Goal: Transaction & Acquisition: Purchase product/service

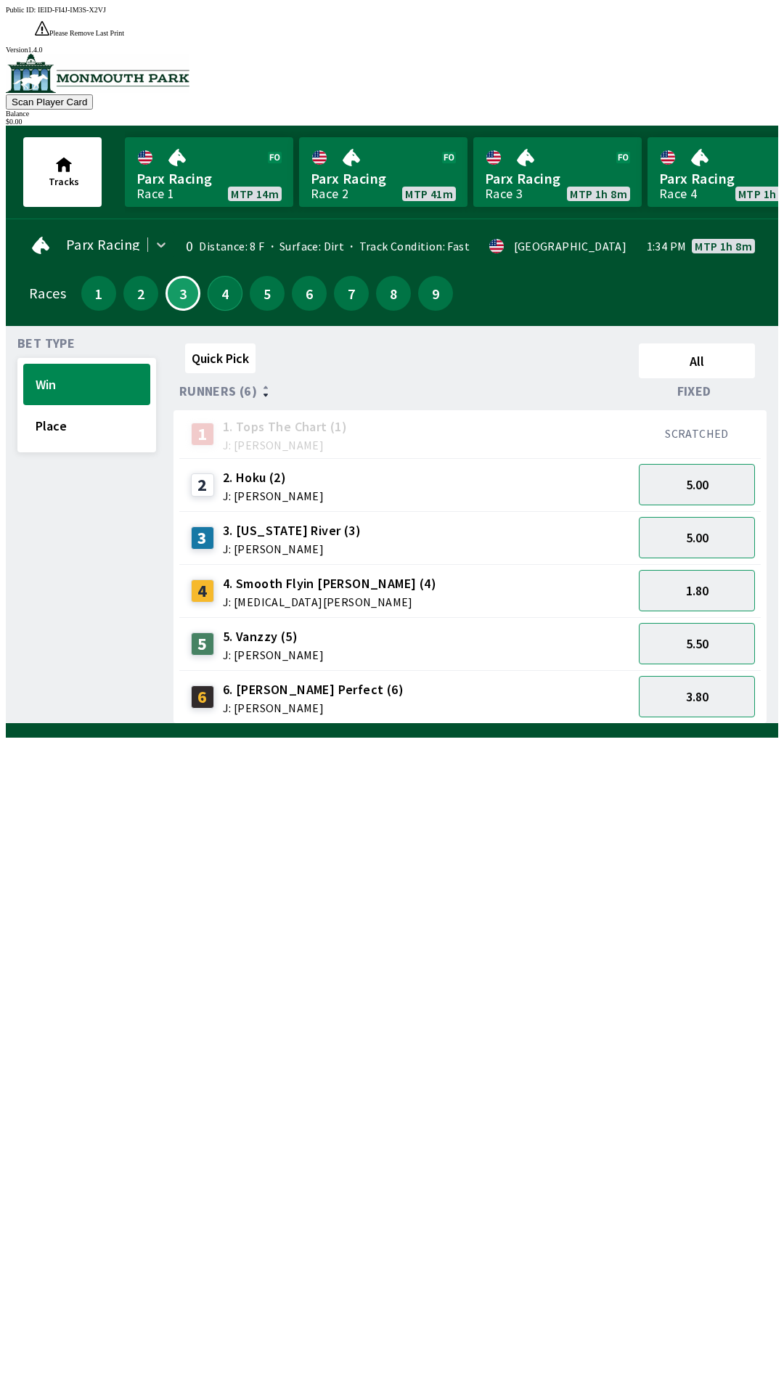
click at [225, 276] on button "4" at bounding box center [225, 293] width 35 height 35
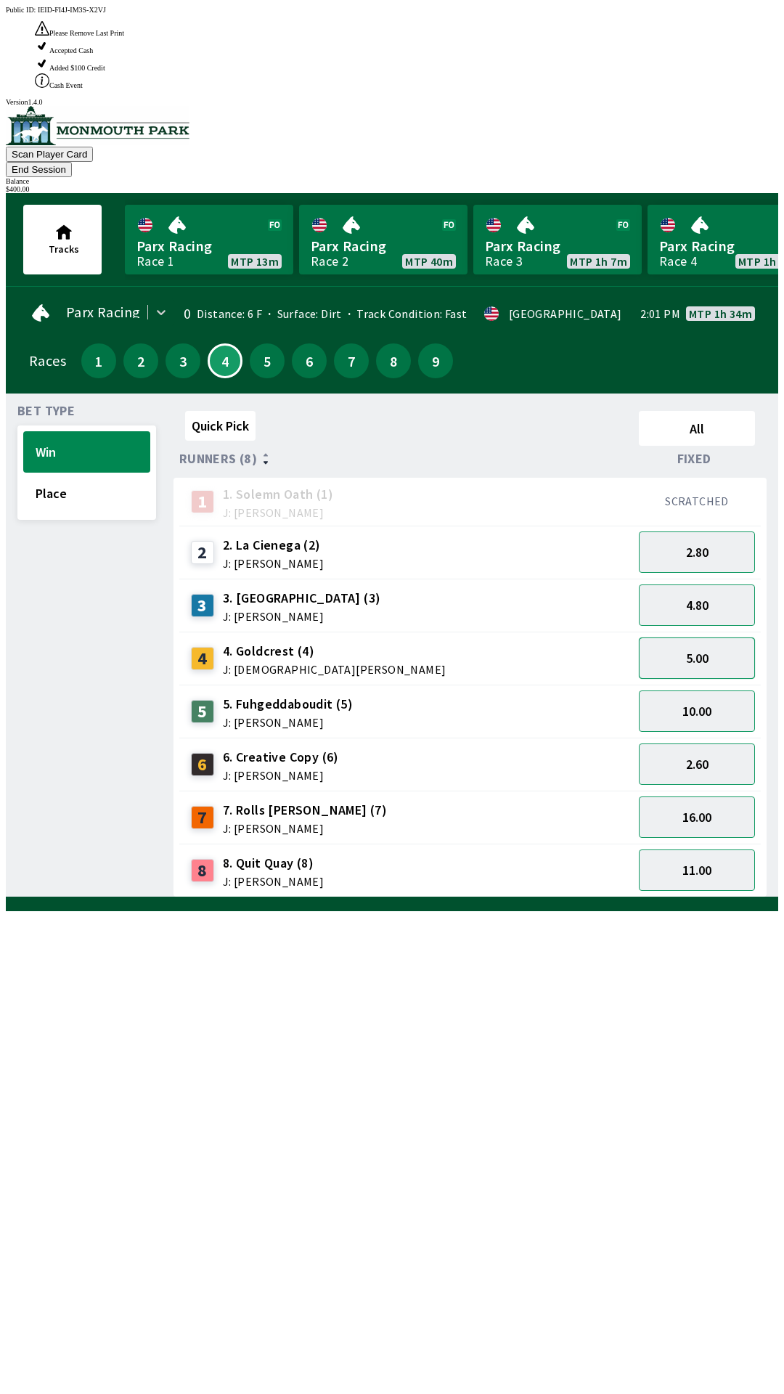
click at [702, 637] on button "5.00" at bounding box center [697, 657] width 116 height 41
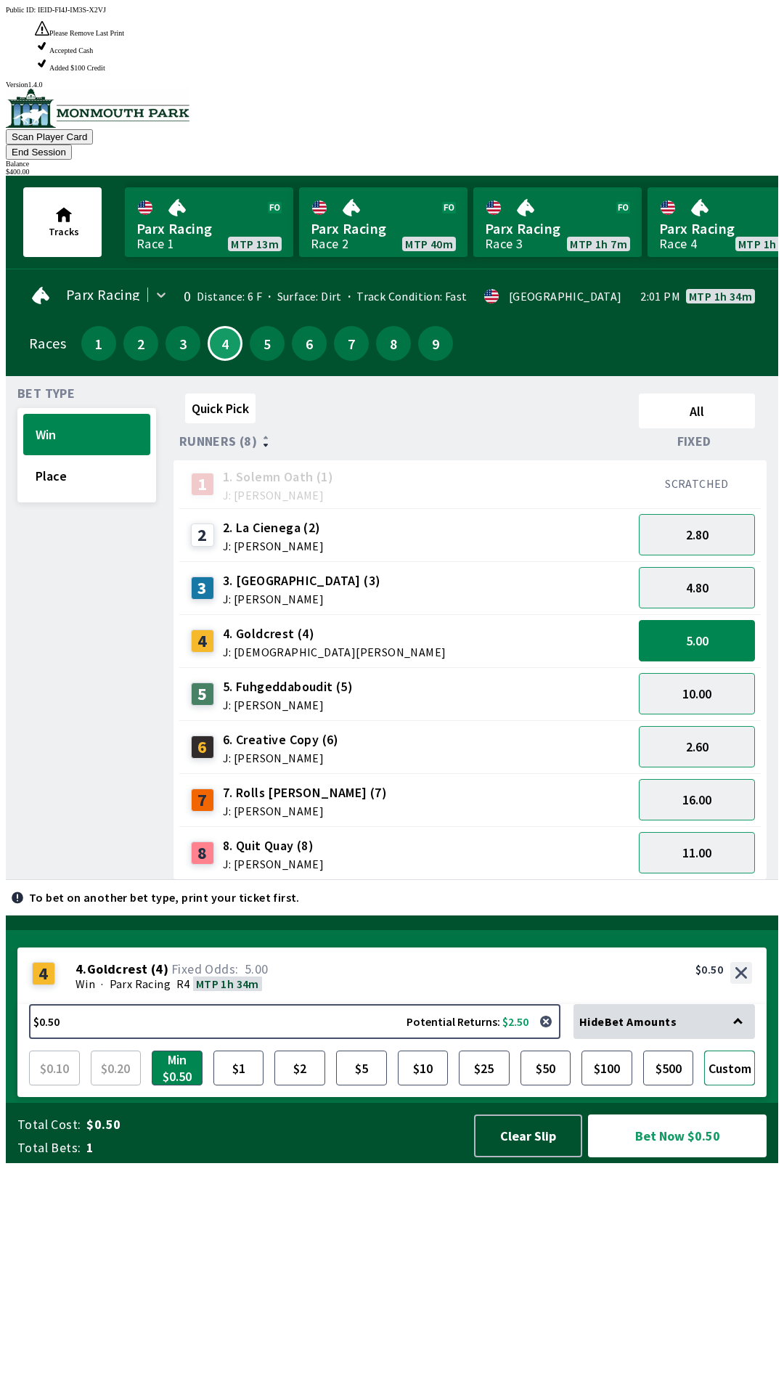
click at [715, 1085] on button "Custom" at bounding box center [729, 1067] width 51 height 35
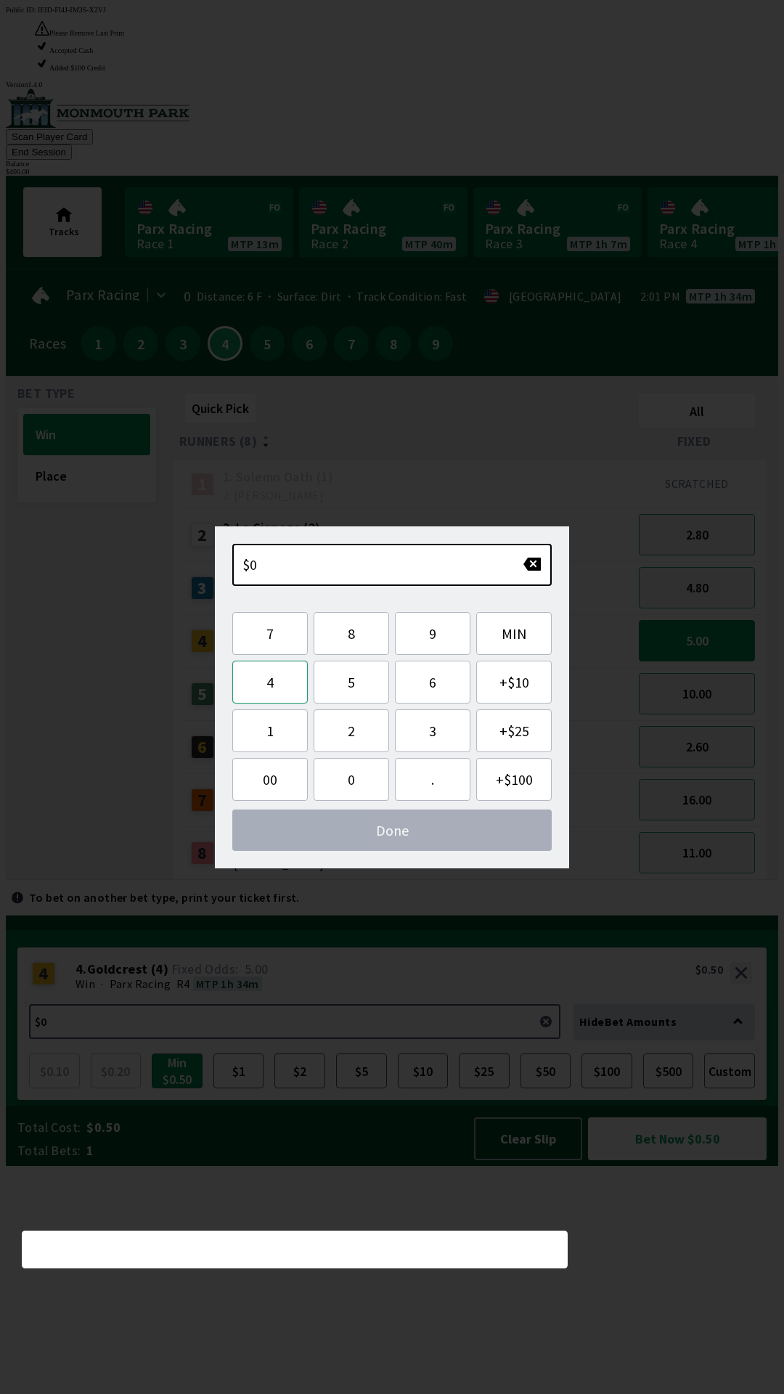
click at [282, 701] on button "4" at bounding box center [269, 682] width 75 height 43
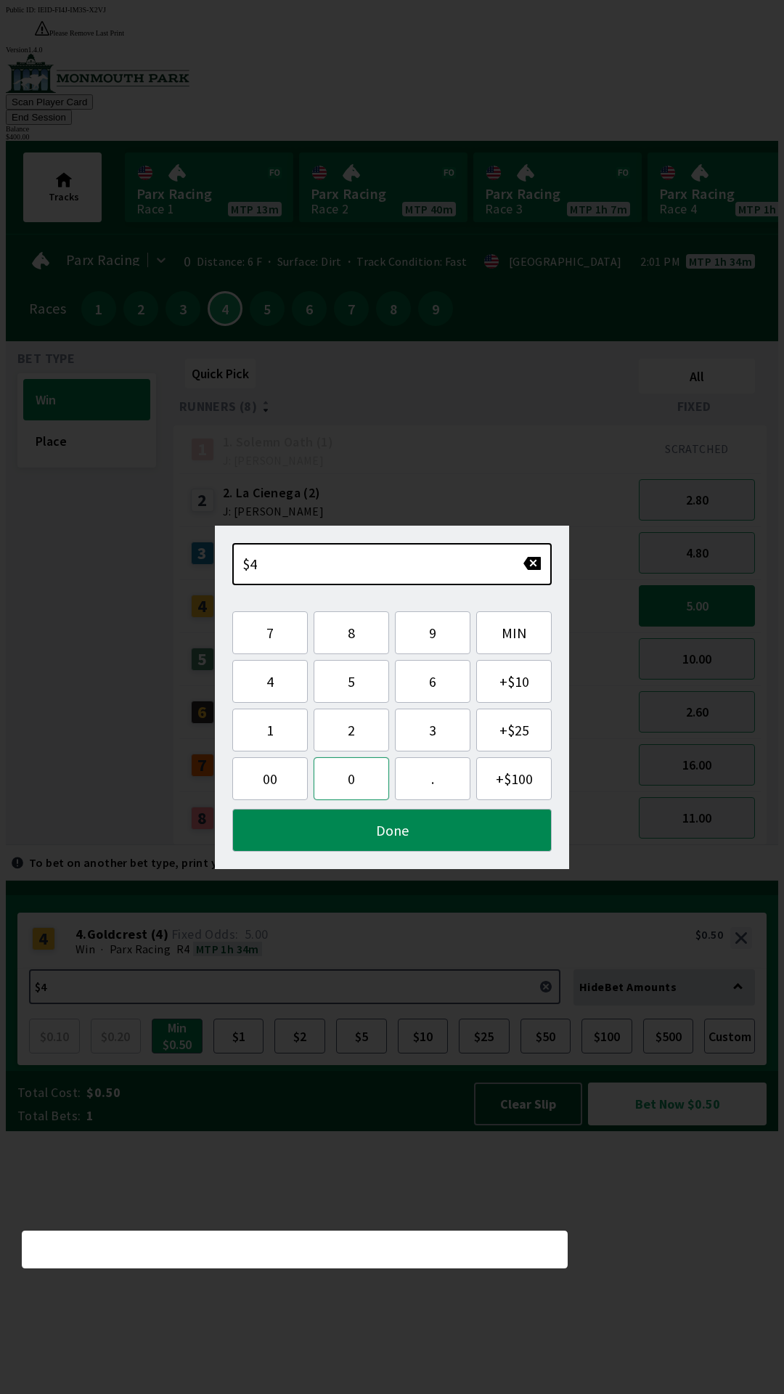
click at [364, 782] on button "0" at bounding box center [351, 778] width 75 height 43
click at [358, 782] on button "0" at bounding box center [351, 778] width 75 height 43
click at [436, 782] on button "." at bounding box center [432, 778] width 75 height 43
click at [398, 831] on button "Done" at bounding box center [391, 830] width 319 height 43
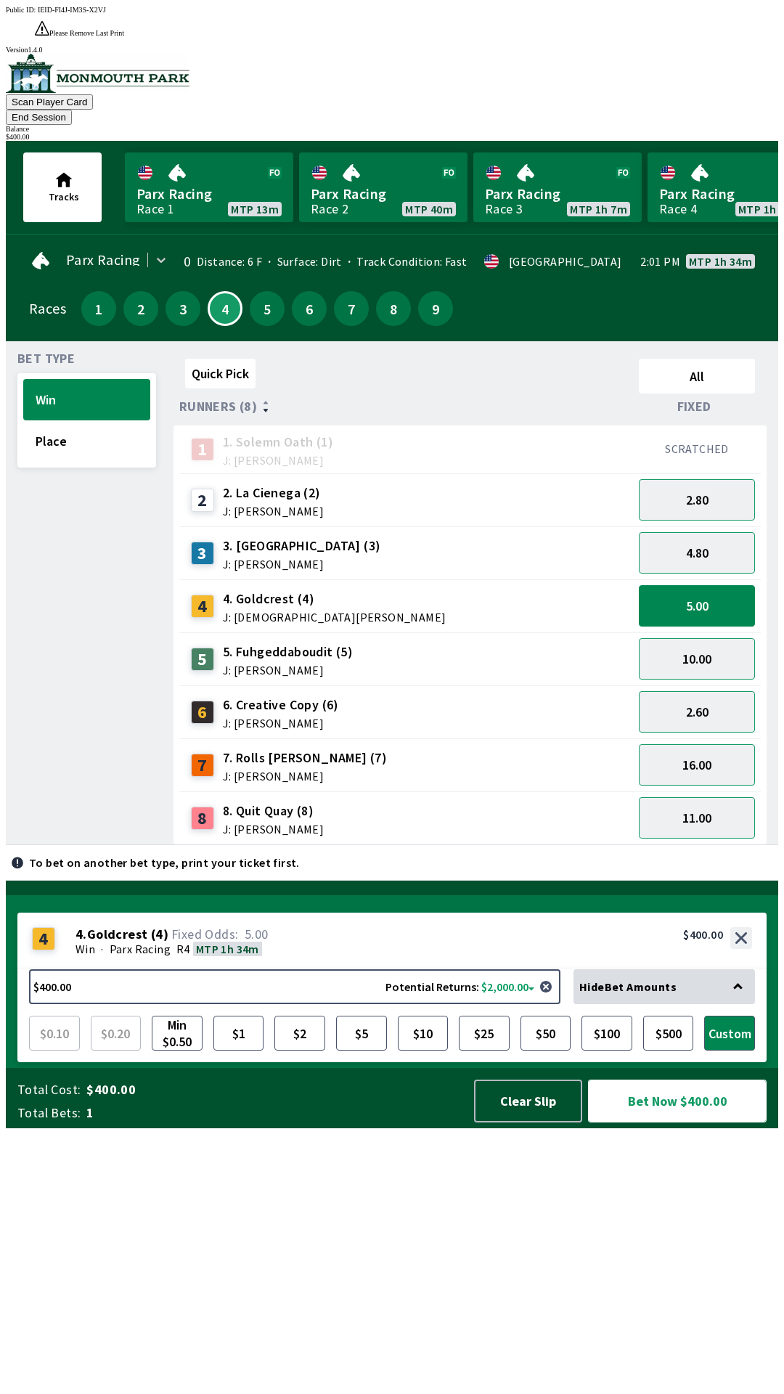
click at [698, 1122] on button "Bet Now $400.00" at bounding box center [677, 1100] width 179 height 43
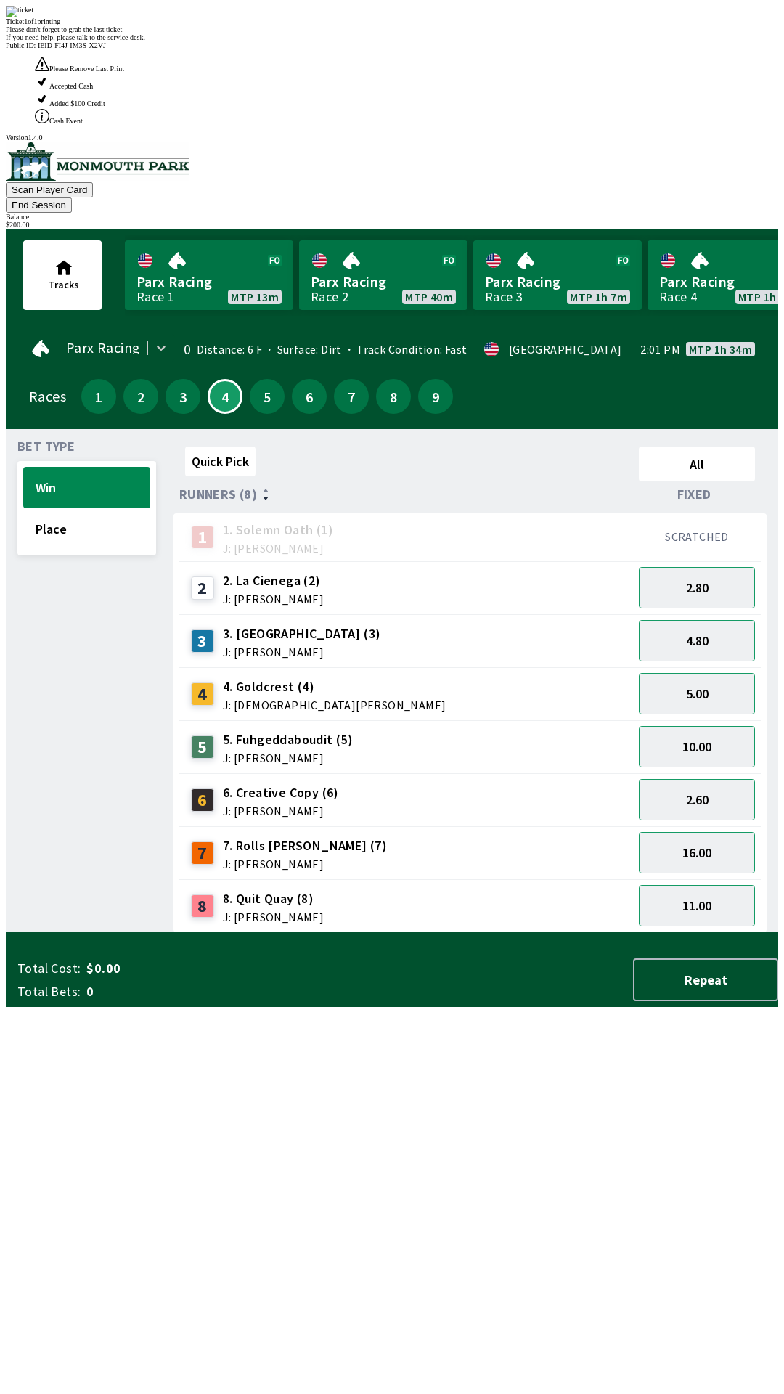
click at [379, 328] on div "Parx Racing 0 Distance: 6 F Surface: Dirt Track Condition: Fast · USA 2:01 PM M…" at bounding box center [397, 378] width 761 height 101
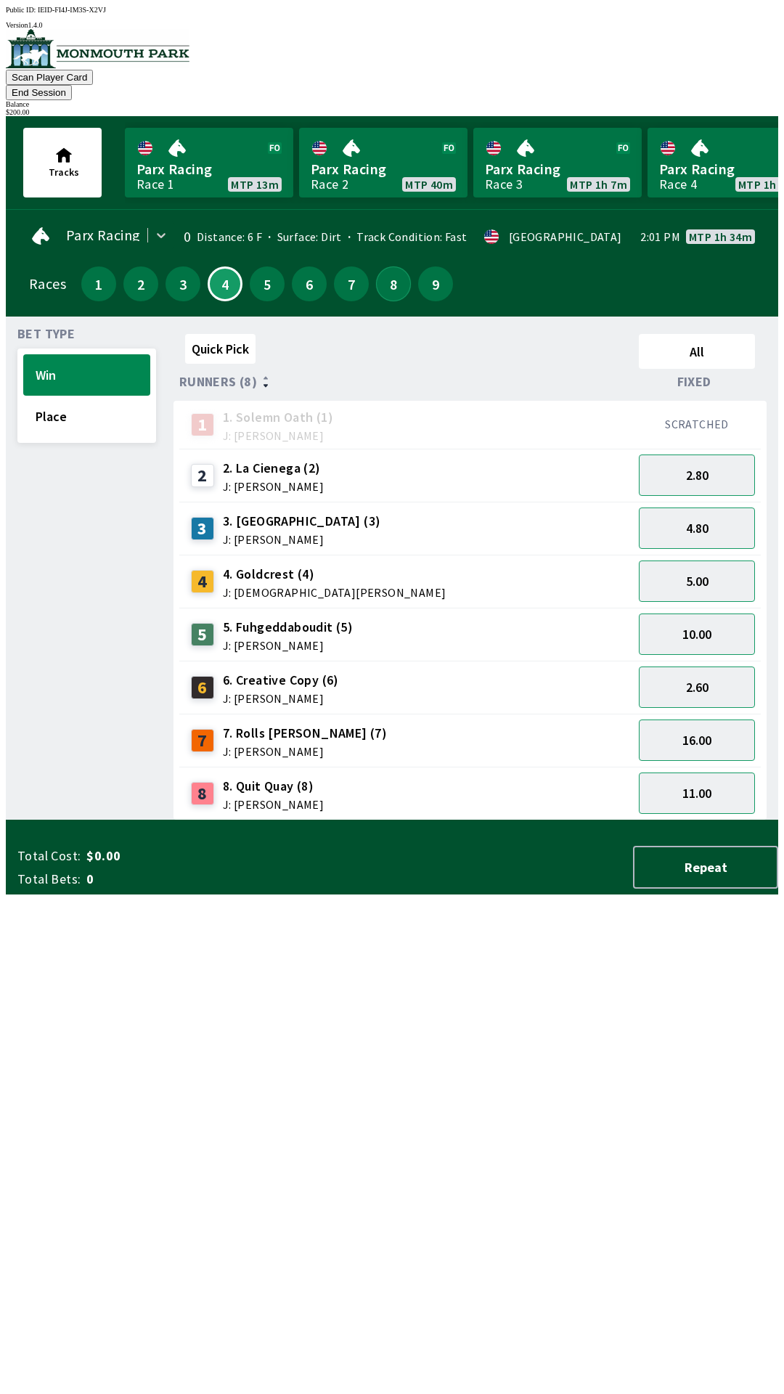
click at [376, 267] on button "8" at bounding box center [393, 283] width 35 height 35
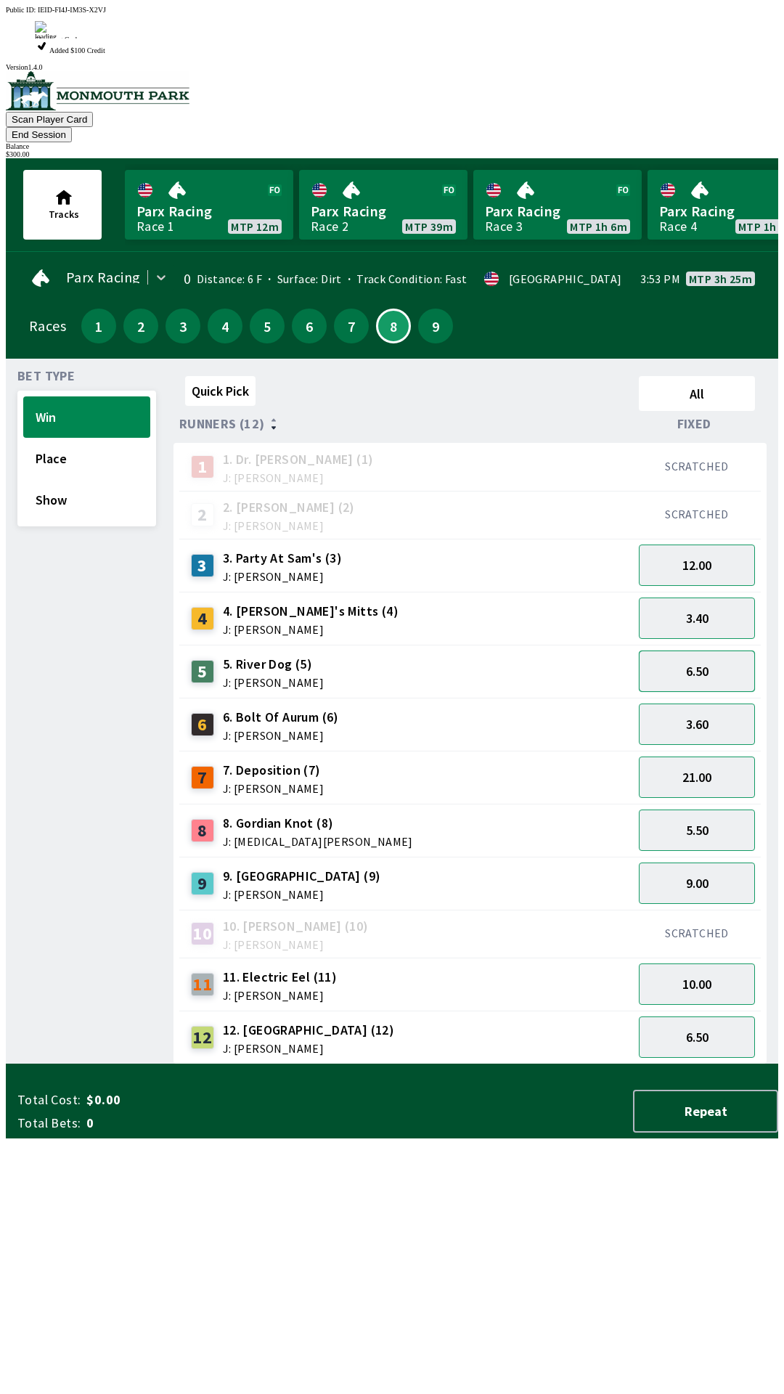
click at [726, 650] on button "6.50" at bounding box center [697, 670] width 116 height 41
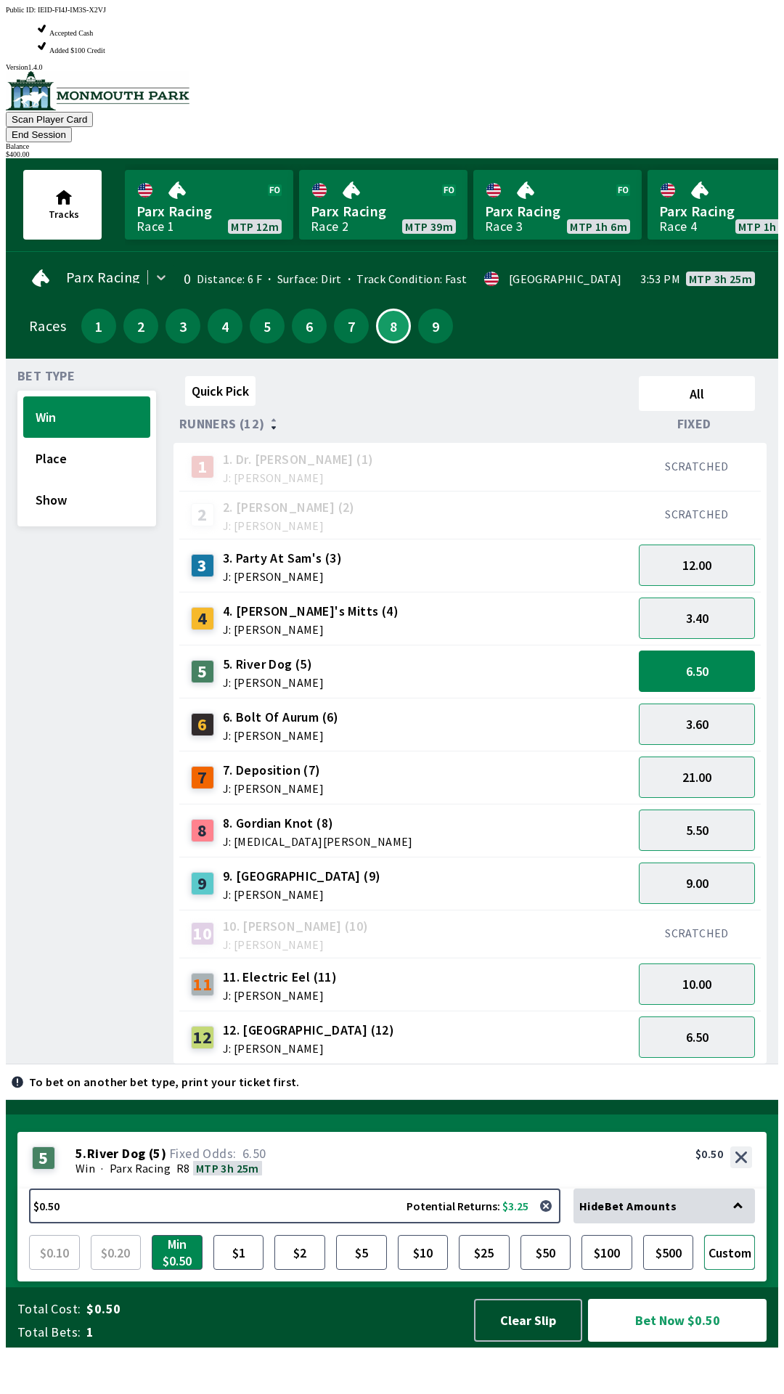
click at [729, 1270] on button "Custom" at bounding box center [729, 1252] width 51 height 35
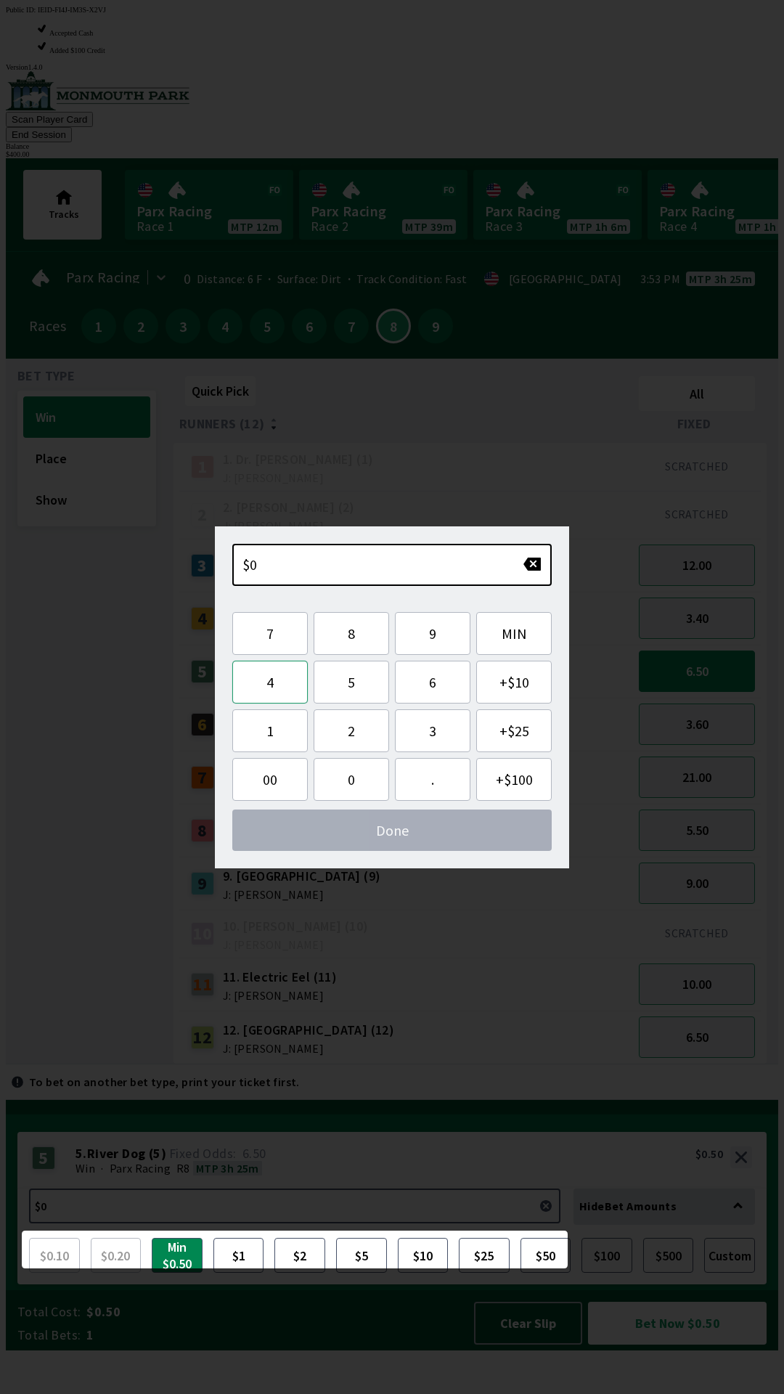
click at [279, 690] on button "4" at bounding box center [269, 682] width 75 height 43
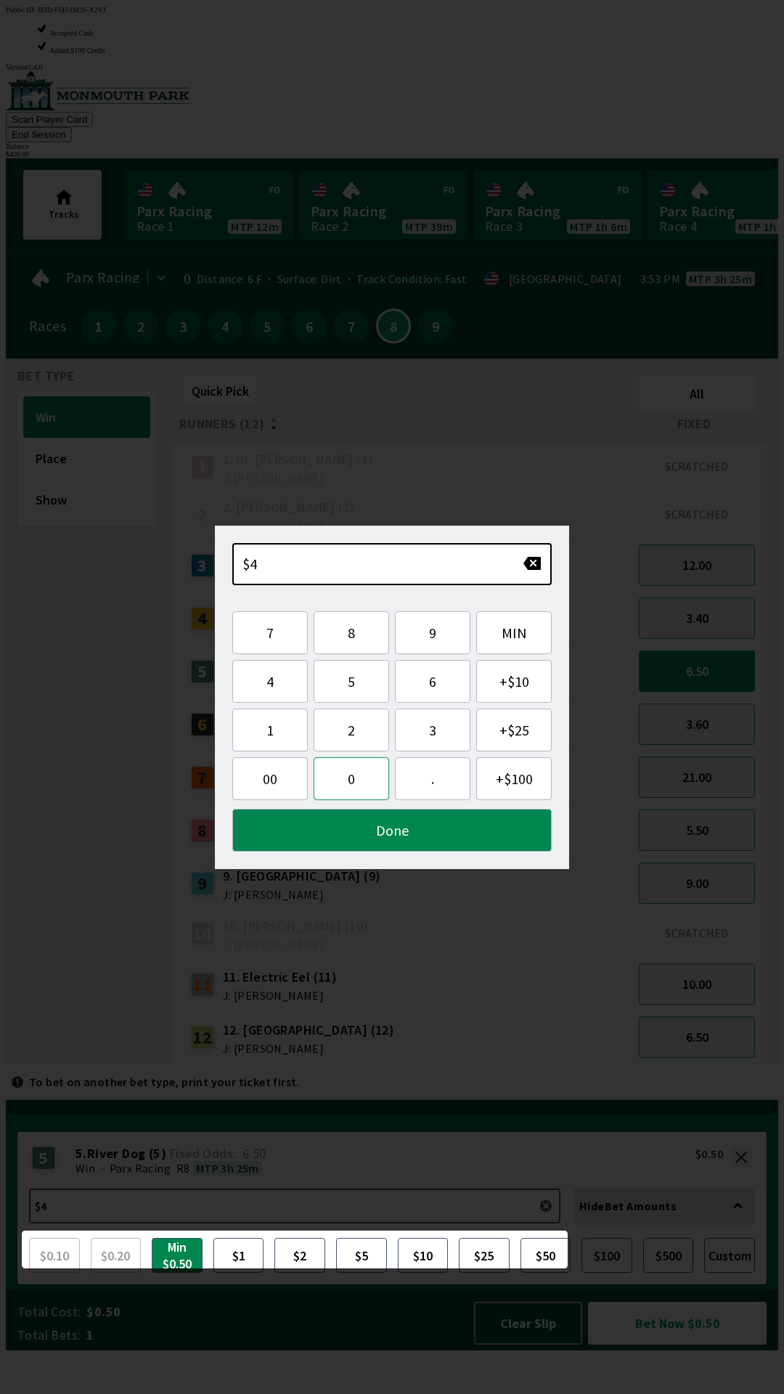
click at [358, 780] on button "0" at bounding box center [351, 778] width 75 height 43
click at [356, 788] on button "0" at bounding box center [351, 778] width 75 height 43
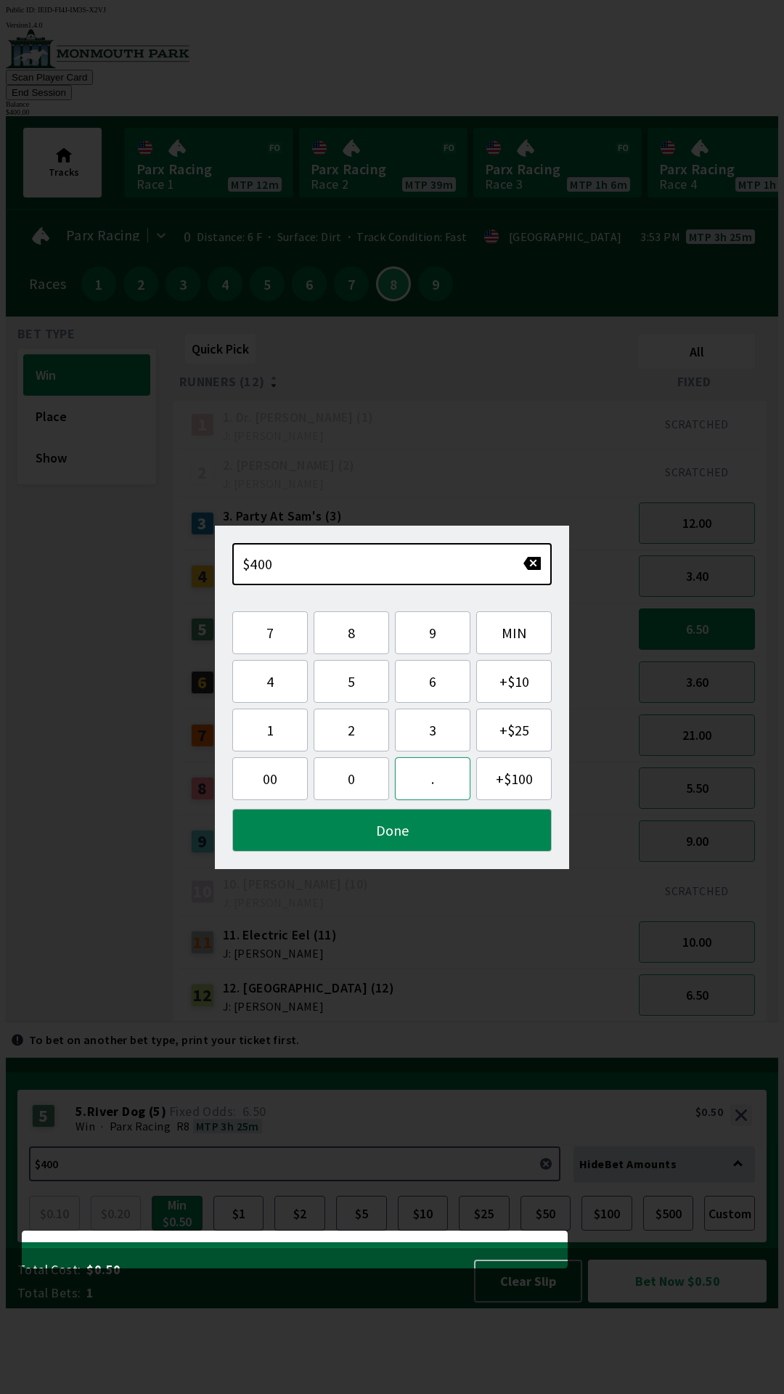
click at [425, 785] on button "." at bounding box center [432, 778] width 75 height 43
click at [386, 827] on button "Done" at bounding box center [391, 830] width 319 height 43
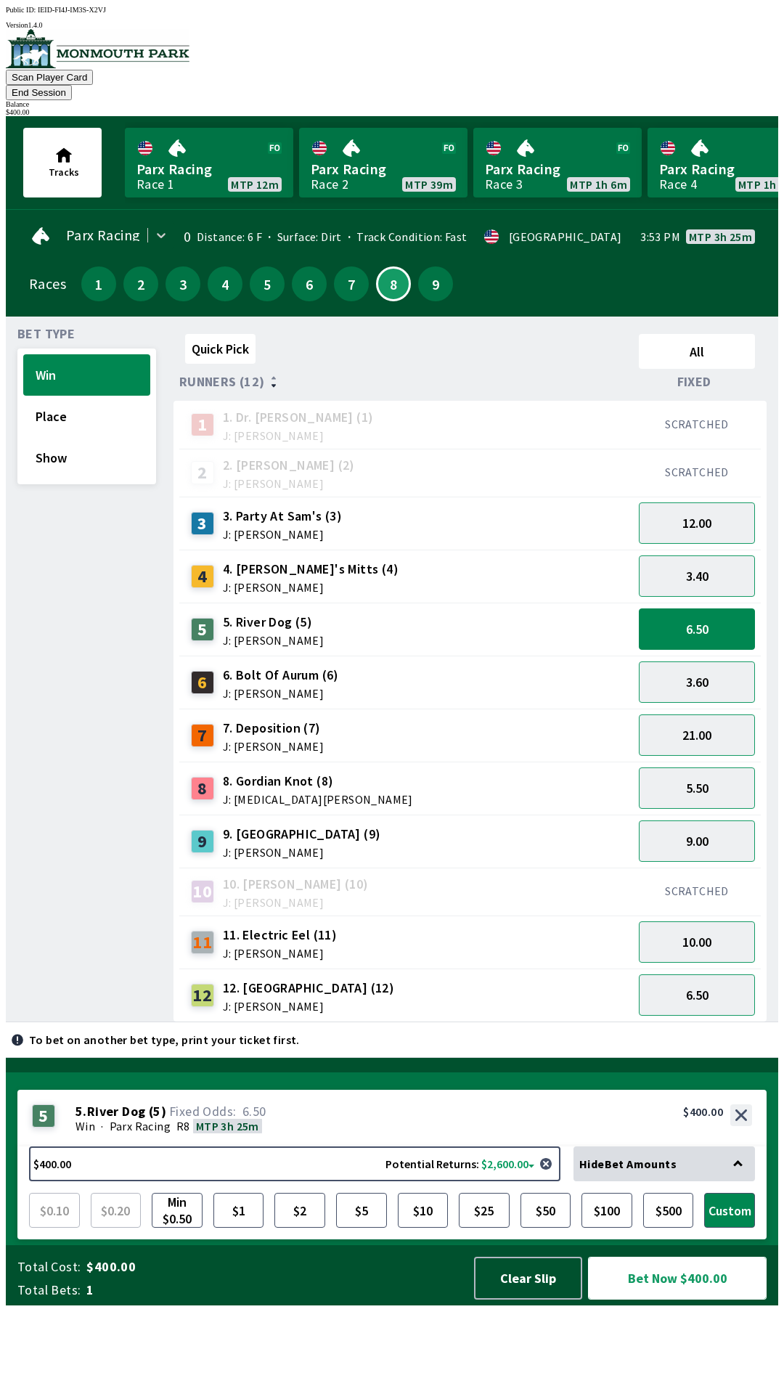
click at [685, 1299] on button "Bet Now $400.00" at bounding box center [677, 1278] width 179 height 43
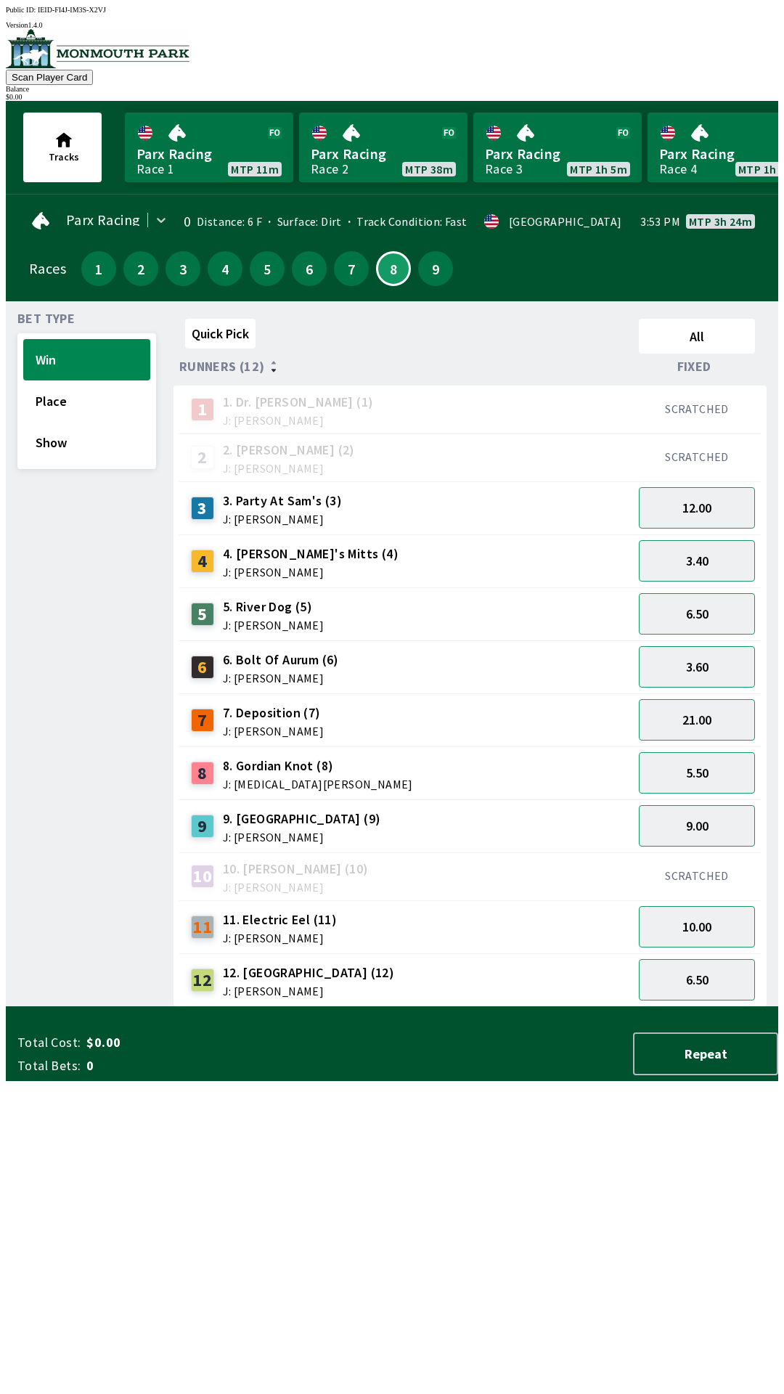
click at [407, 1007] on div "Quick Pick All Runners (12) Fixed 1 1. Dr. [PERSON_NAME] (1) J: [PERSON_NAME] S…" at bounding box center [475, 660] width 605 height 694
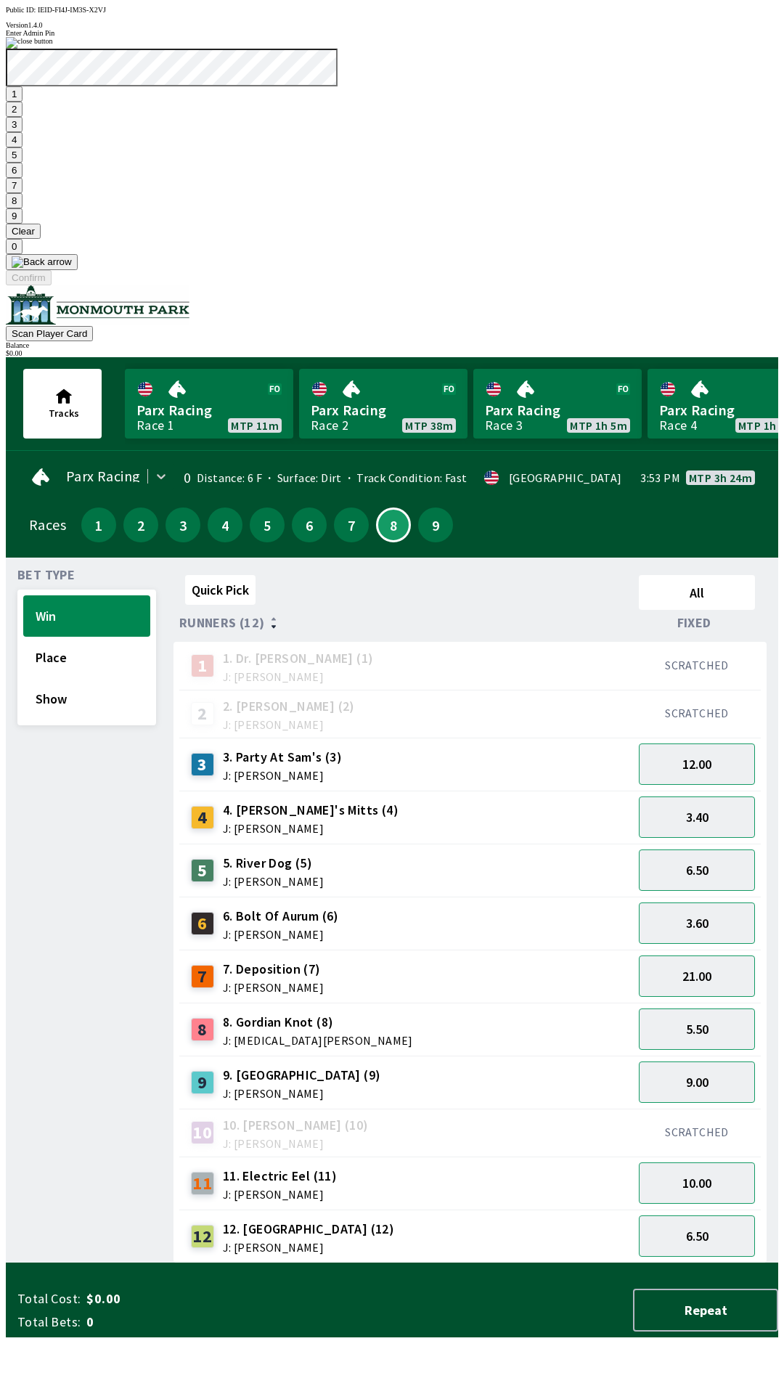
click at [23, 102] on button "1" at bounding box center [14, 93] width 17 height 15
click at [23, 224] on button "9" at bounding box center [14, 215] width 17 height 15
click at [23, 193] on button "7" at bounding box center [14, 185] width 17 height 15
click at [23, 132] on button "3" at bounding box center [14, 124] width 17 height 15
click at [52, 285] on button "Confirm" at bounding box center [29, 277] width 46 height 15
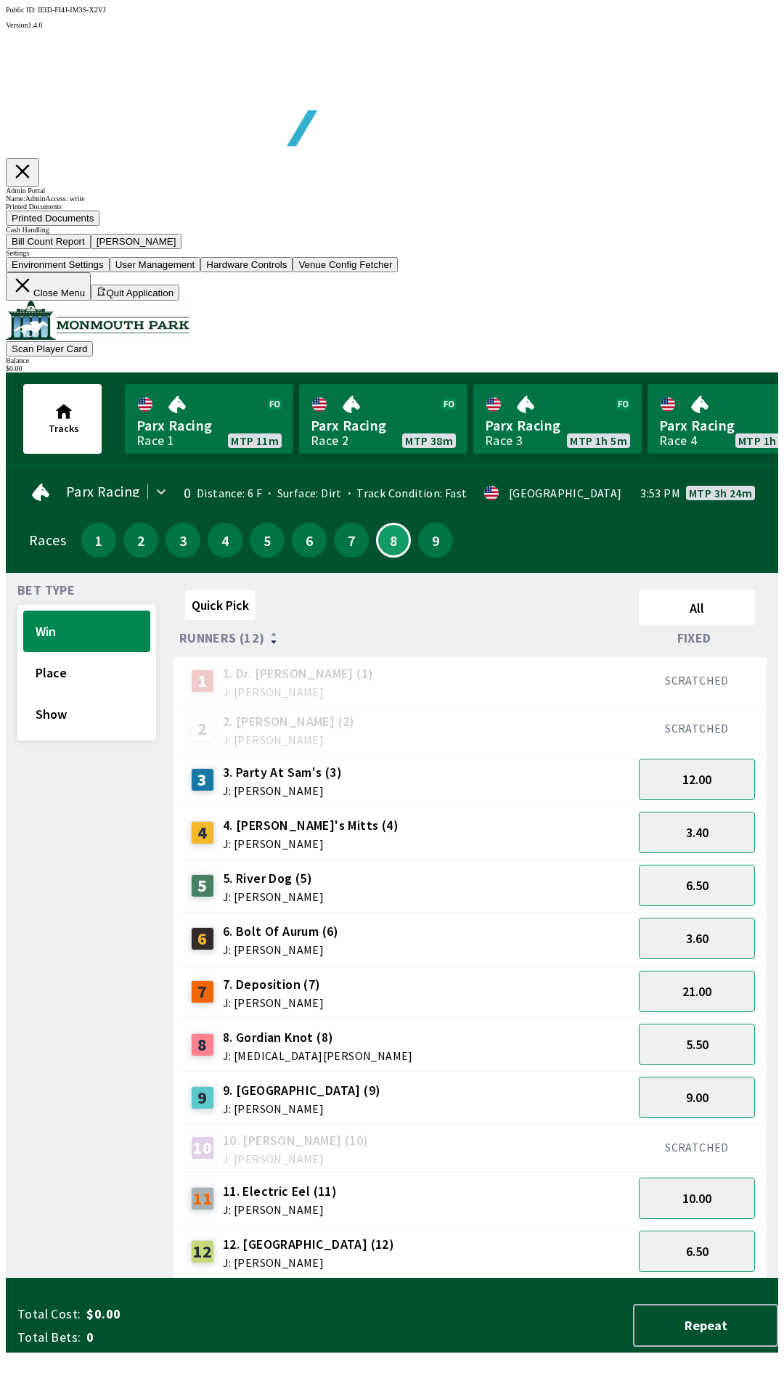
click at [91, 249] on button "Bill Count Report" at bounding box center [48, 241] width 85 height 15
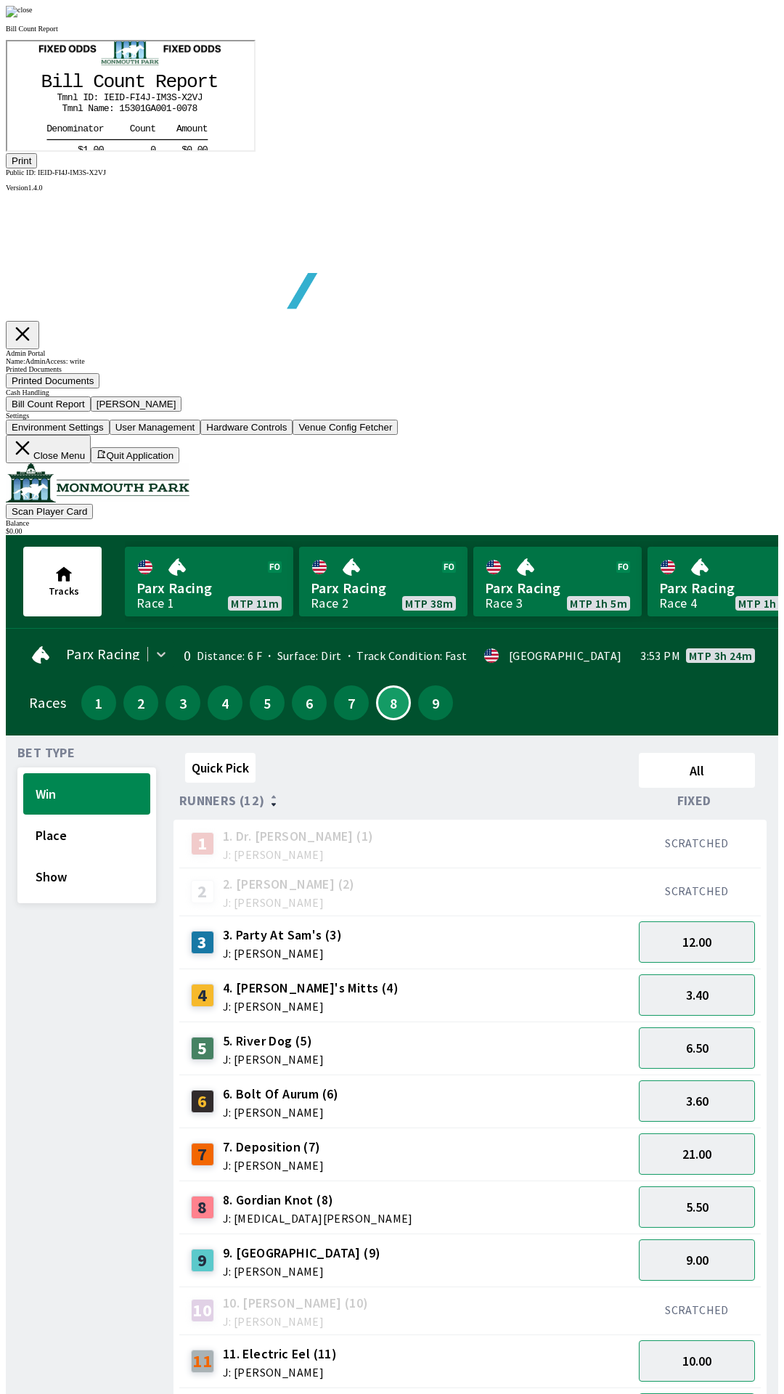
scroll to position [170, 0]
click at [37, 168] on button "Print" at bounding box center [21, 160] width 31 height 15
click at [33, 17] on img at bounding box center [19, 12] width 27 height 12
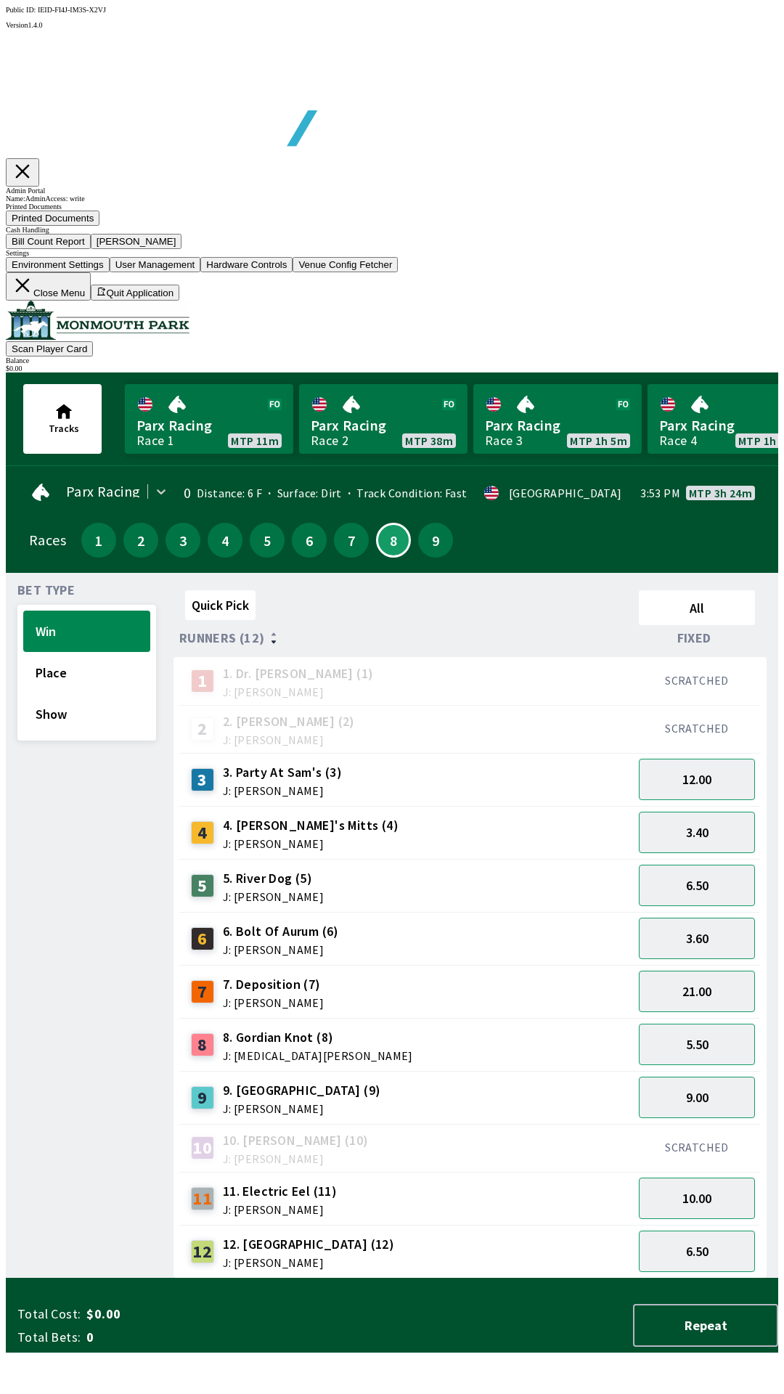
click at [182, 249] on button "[PERSON_NAME]" at bounding box center [136, 241] width 91 height 15
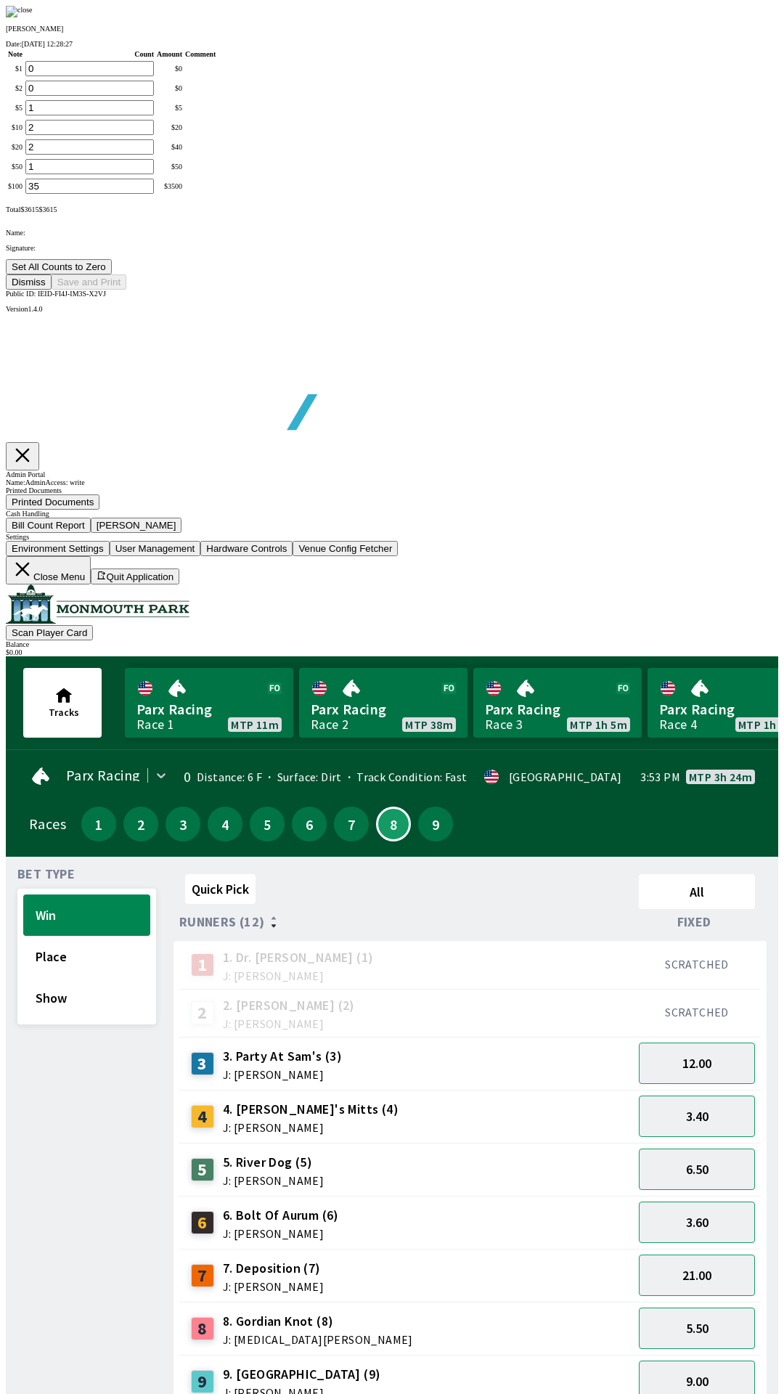
click at [112, 274] on button "Set All Counts to Zero" at bounding box center [59, 266] width 106 height 15
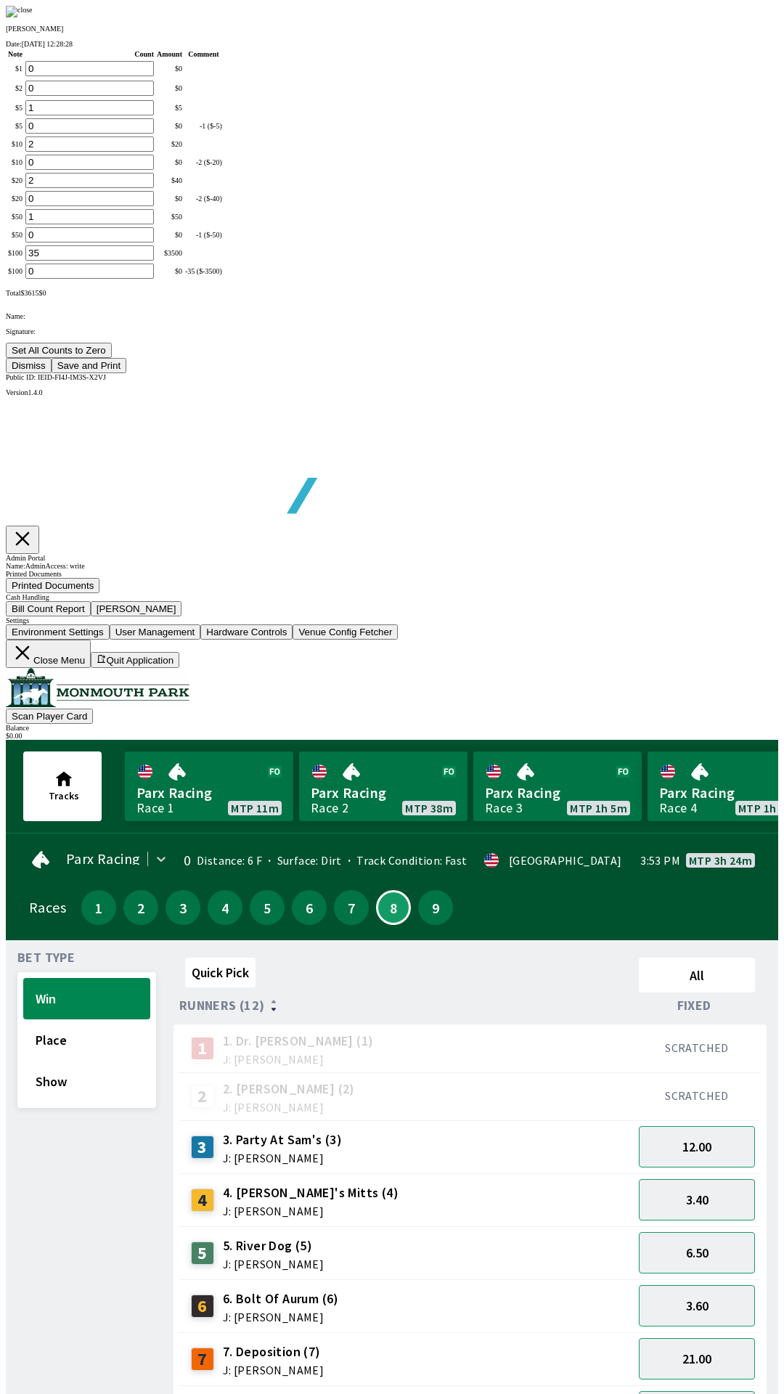
click at [126, 373] on button "Save and Print" at bounding box center [89, 365] width 75 height 15
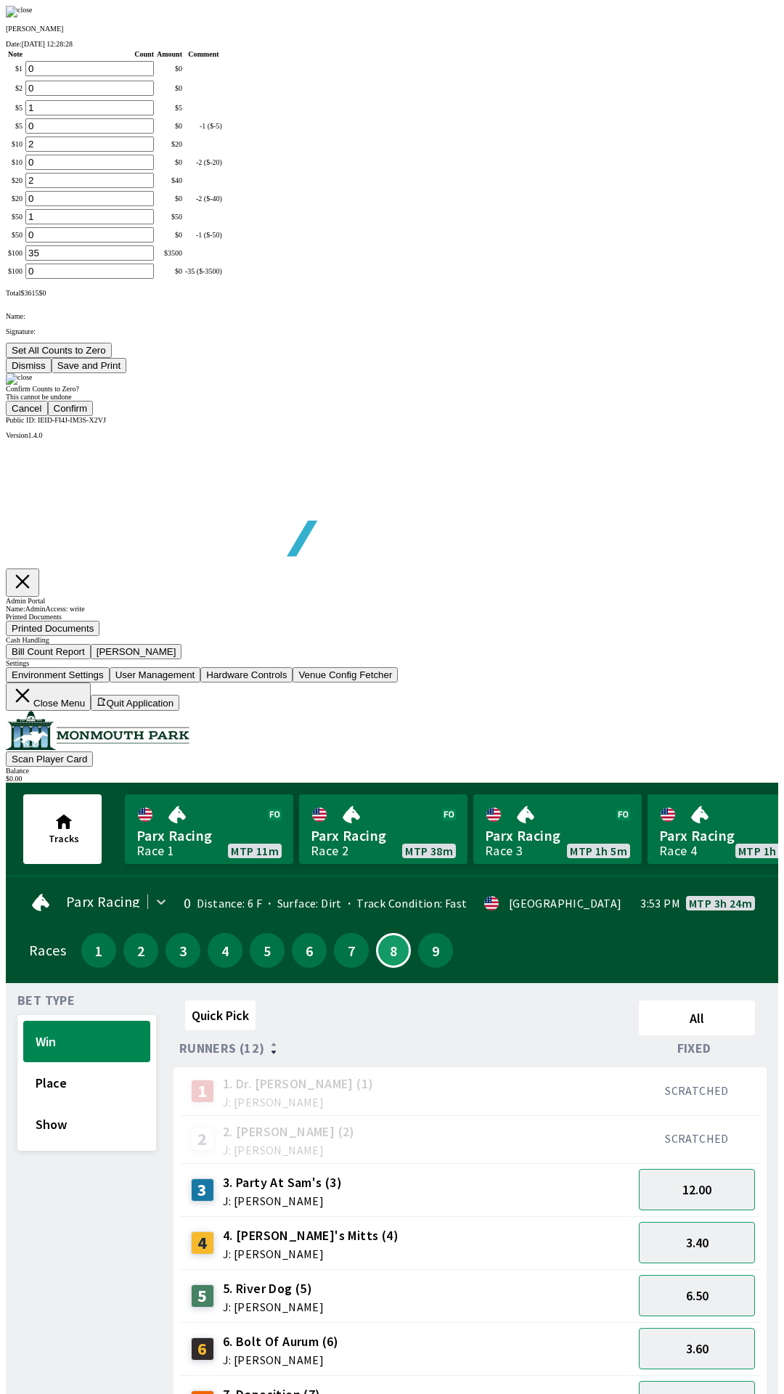
click at [94, 416] on button "Confirm" at bounding box center [71, 408] width 46 height 15
type input "0"
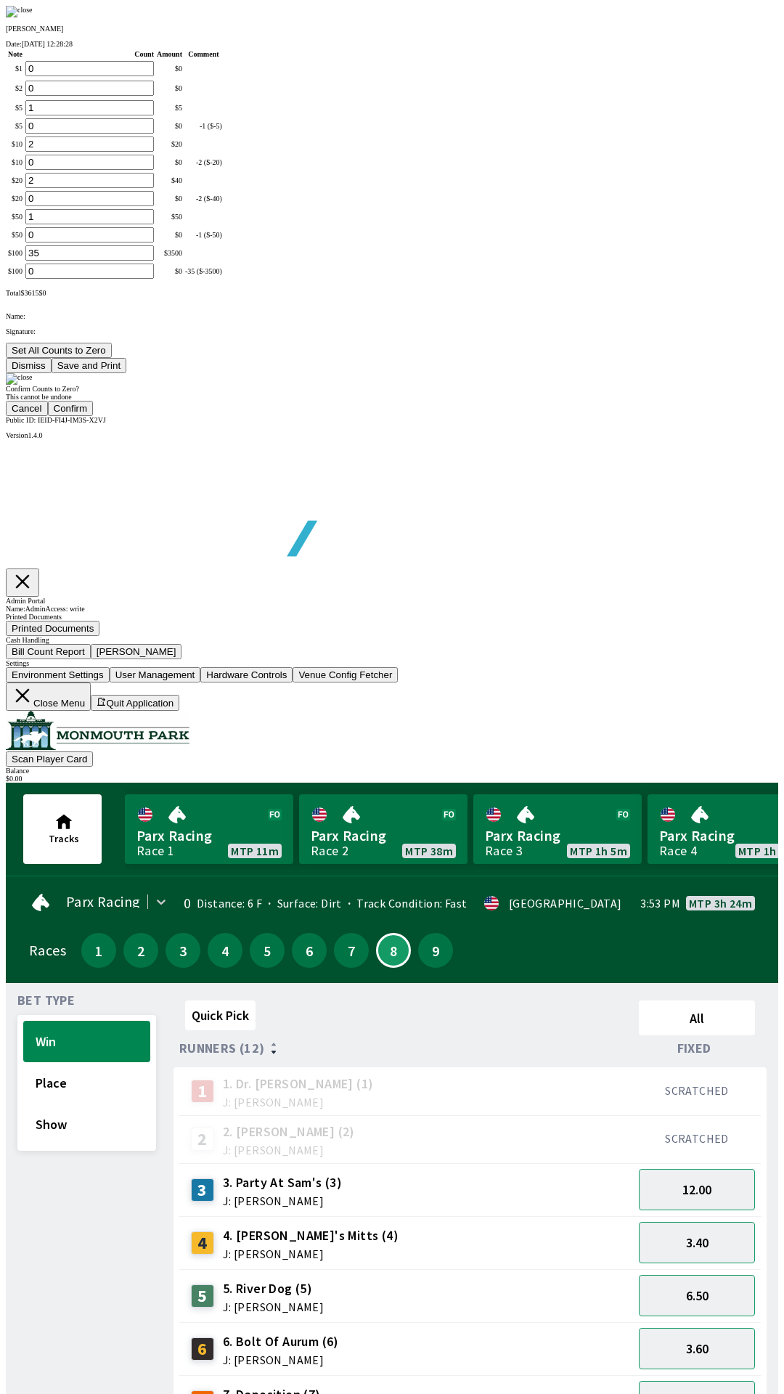
type input "0"
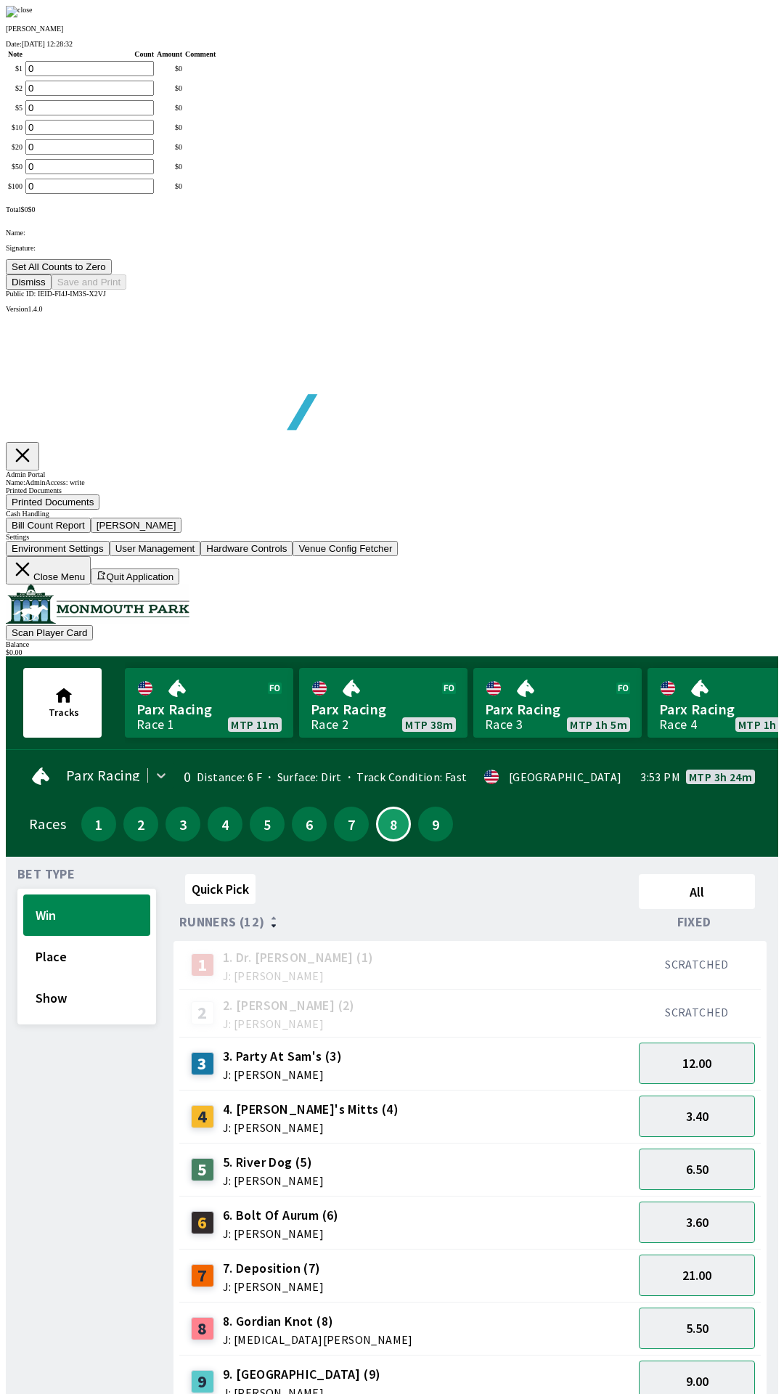
click at [52, 290] on button "Dismiss" at bounding box center [29, 281] width 46 height 15
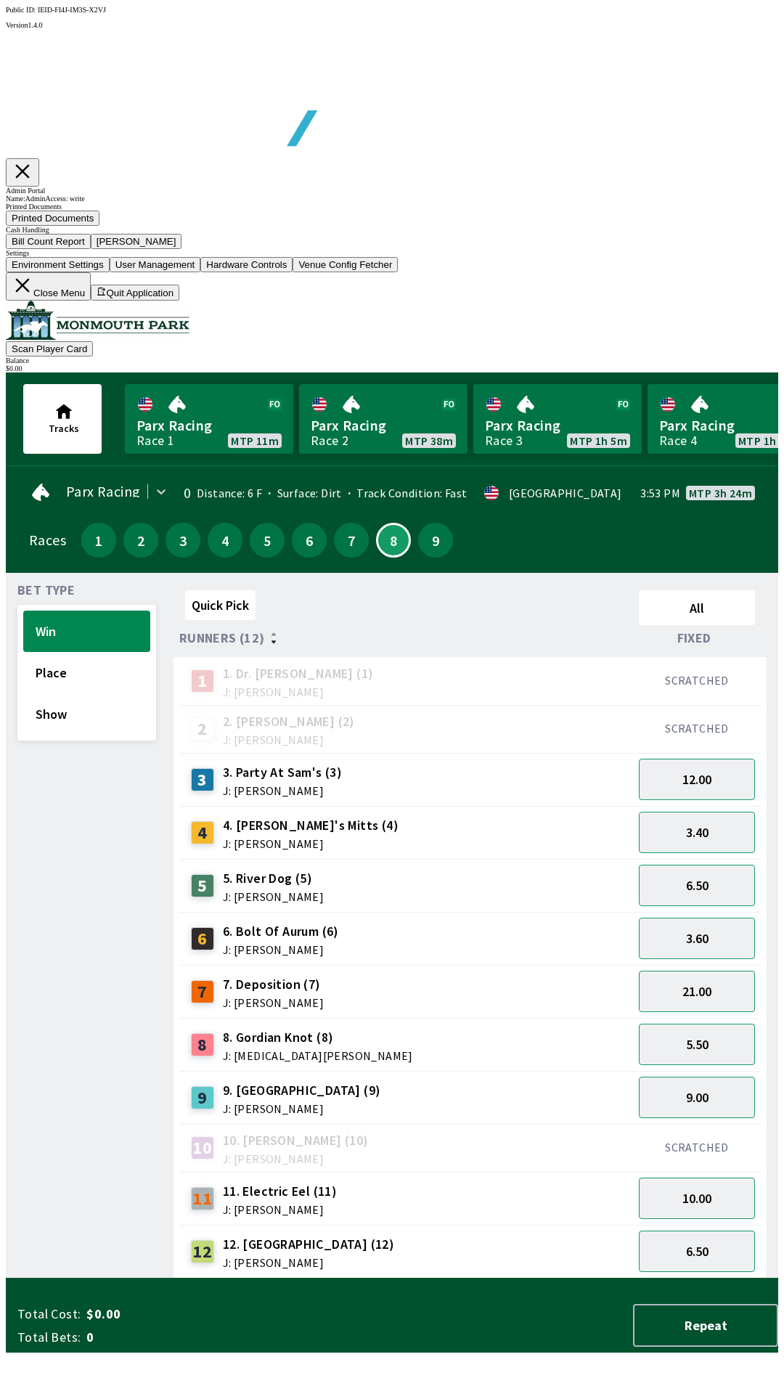
click at [91, 301] on button "Close Menu" at bounding box center [48, 286] width 85 height 28
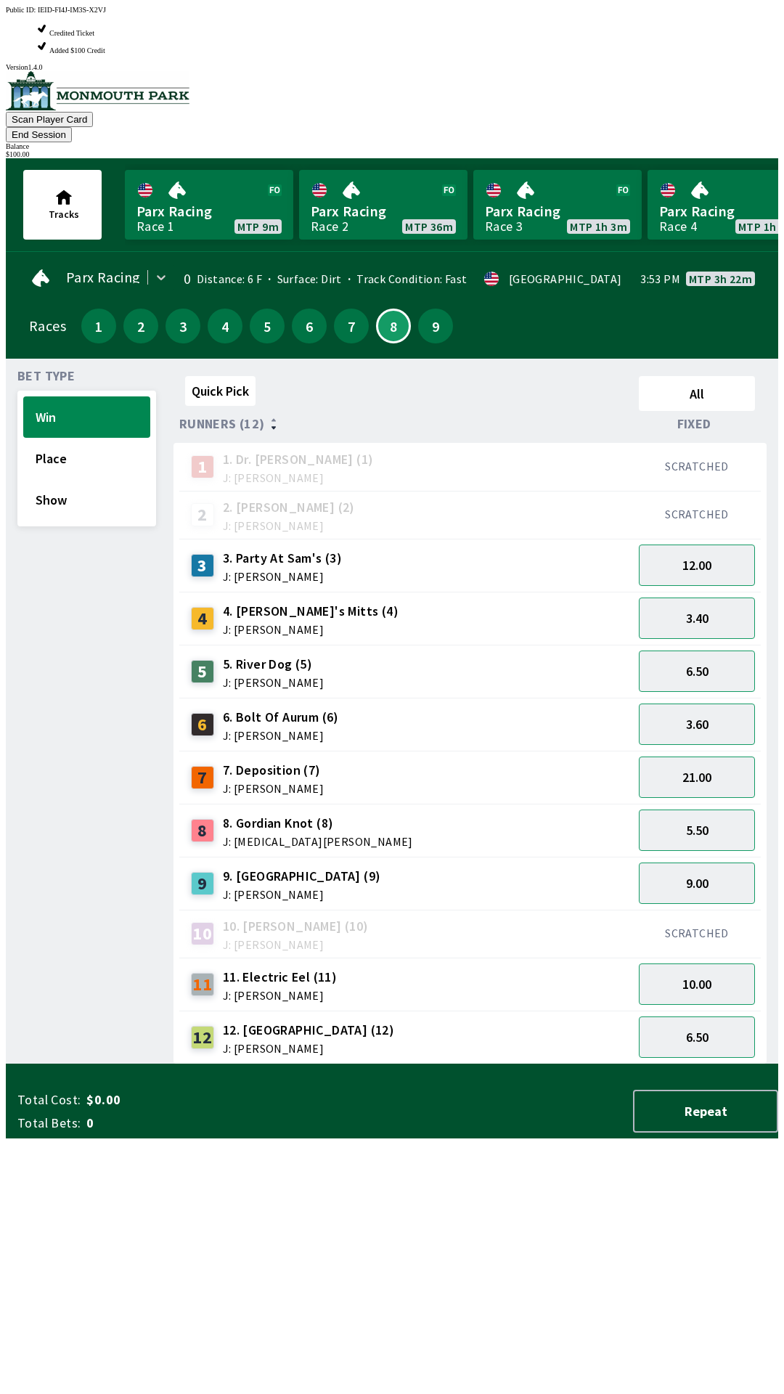
click at [72, 127] on button "End Session" at bounding box center [39, 134] width 66 height 15
